Goal: Task Accomplishment & Management: Use online tool/utility

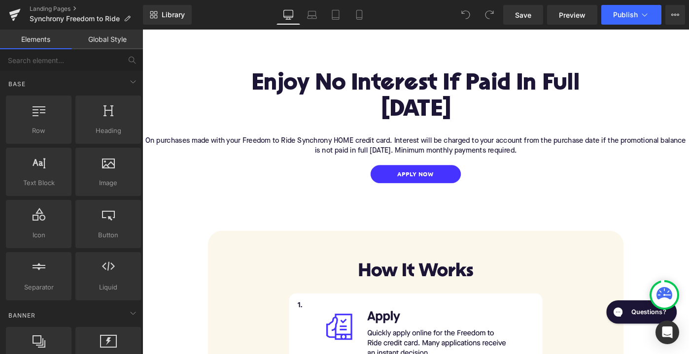
scroll to position [354, 0]
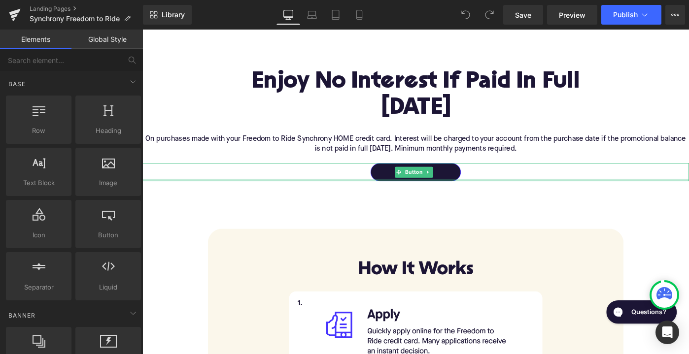
click at [440, 187] on link "Apply now" at bounding box center [440, 185] width 99 height 20
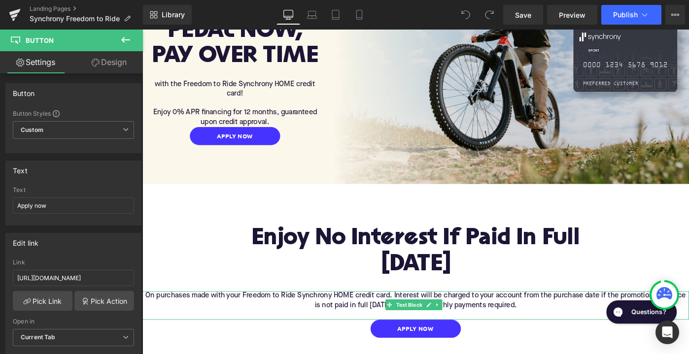
scroll to position [165, 0]
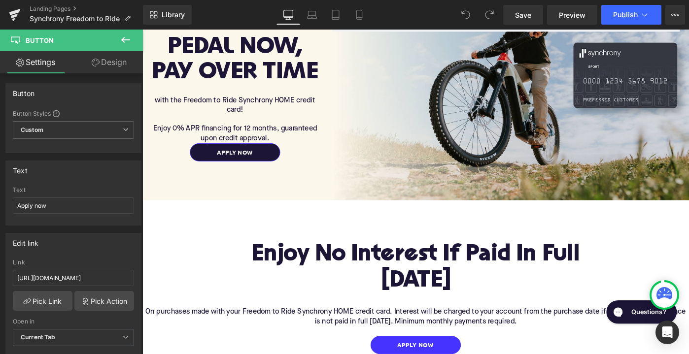
click at [243, 158] on div "Apply now Button" at bounding box center [243, 164] width 182 height 20
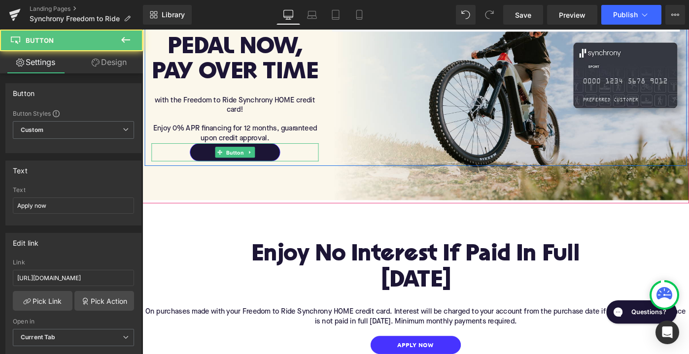
click at [243, 158] on span "Button" at bounding box center [243, 164] width 23 height 12
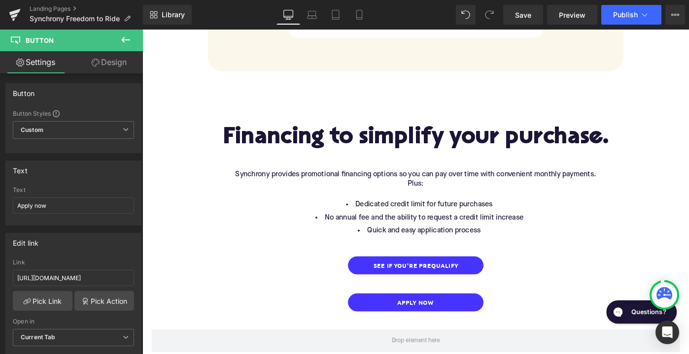
scroll to position [990, 0]
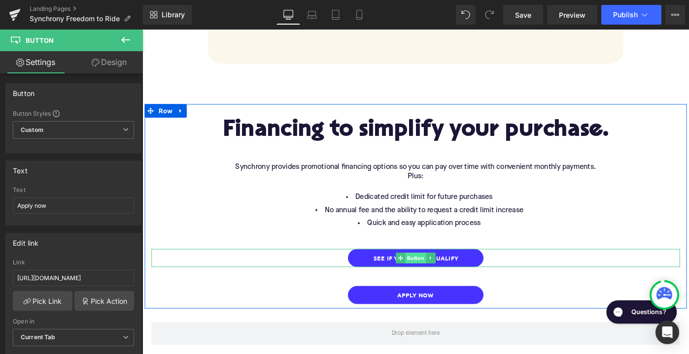
click at [441, 273] on span "Button" at bounding box center [440, 279] width 23 height 12
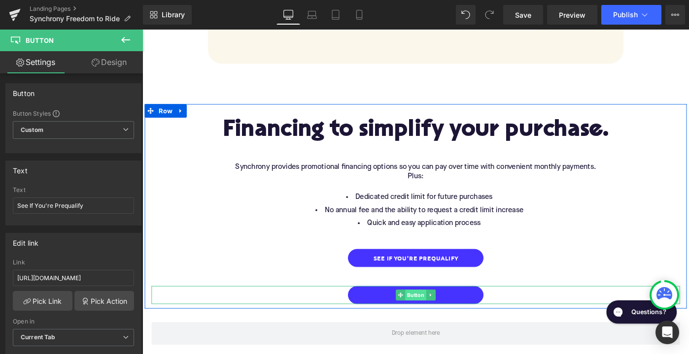
click at [439, 313] on span "Button" at bounding box center [440, 319] width 23 height 12
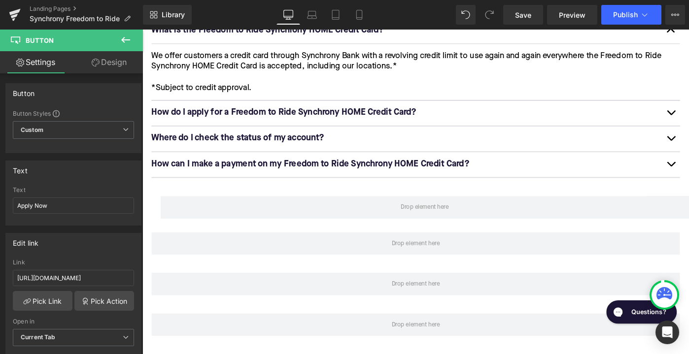
scroll to position [1414, 0]
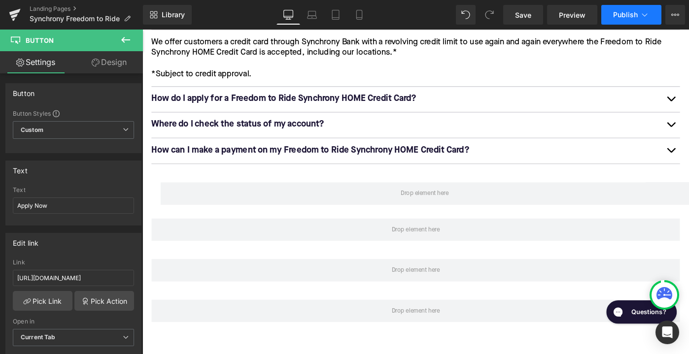
click at [630, 17] on span "Publish" at bounding box center [625, 15] width 25 height 8
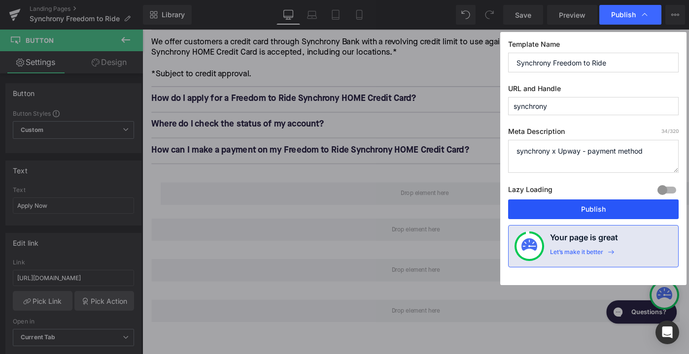
click at [594, 210] on button "Publish" at bounding box center [593, 210] width 170 height 20
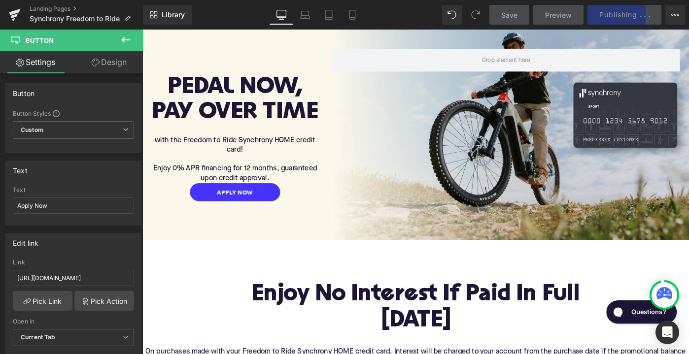
scroll to position [121, 0]
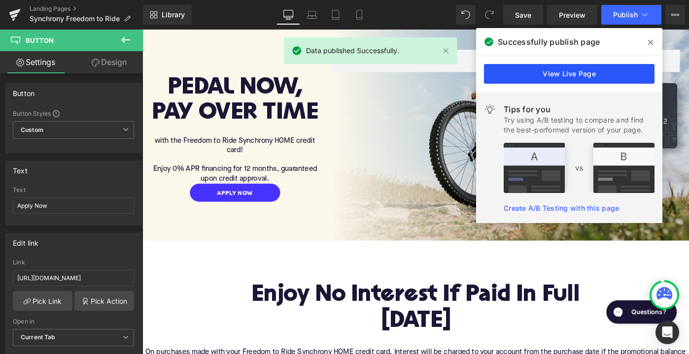
click at [590, 76] on link "View Live Page" at bounding box center [569, 74] width 170 height 20
